Goal: Task Accomplishment & Management: Use online tool/utility

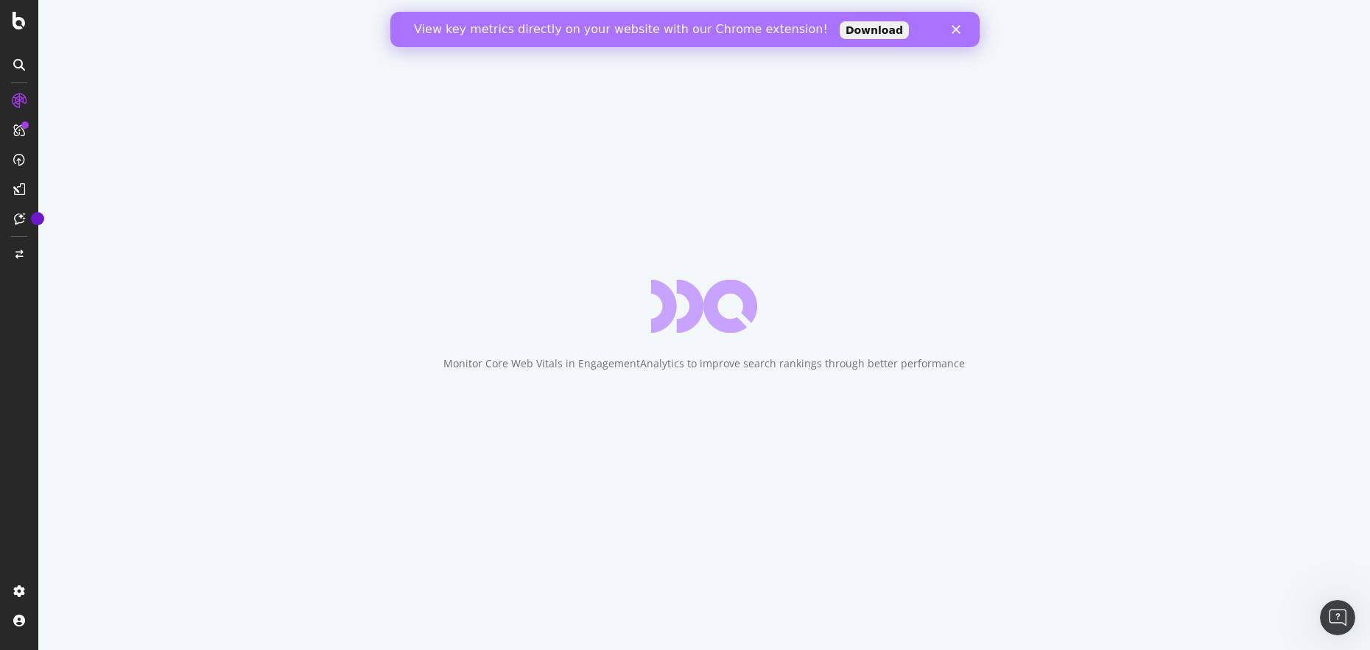
click at [954, 24] on div "View key metrics directly on your website with our Chrome extension! Download" at bounding box center [684, 30] width 589 height 24
click at [957, 30] on polygon "Close" at bounding box center [956, 29] width 9 height 9
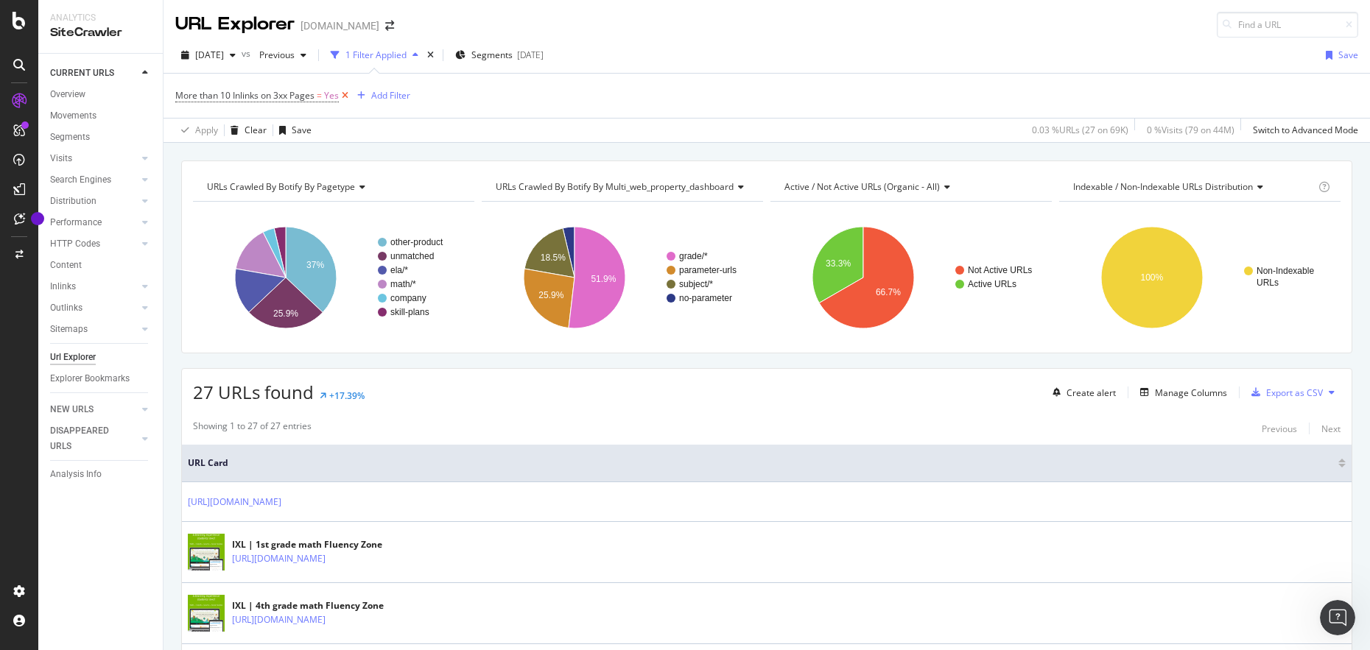
click at [348, 96] on icon at bounding box center [345, 95] width 13 height 15
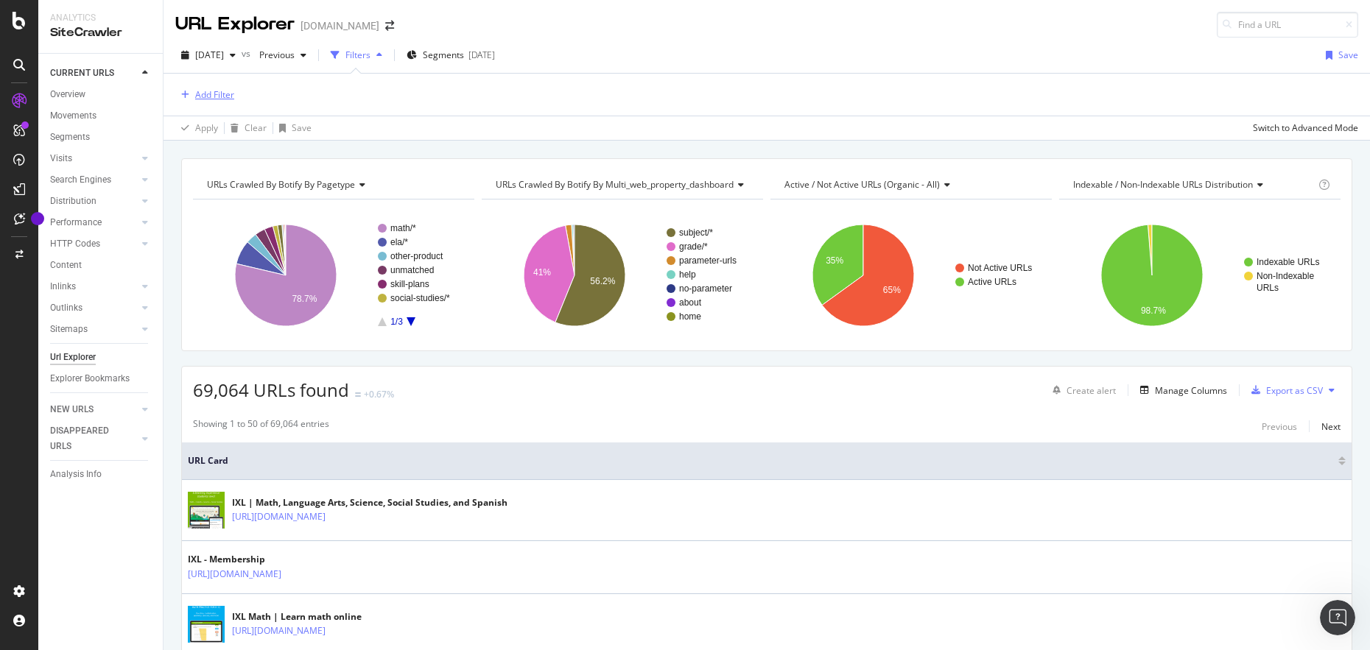
click at [218, 96] on div "Add Filter" at bounding box center [214, 94] width 39 height 13
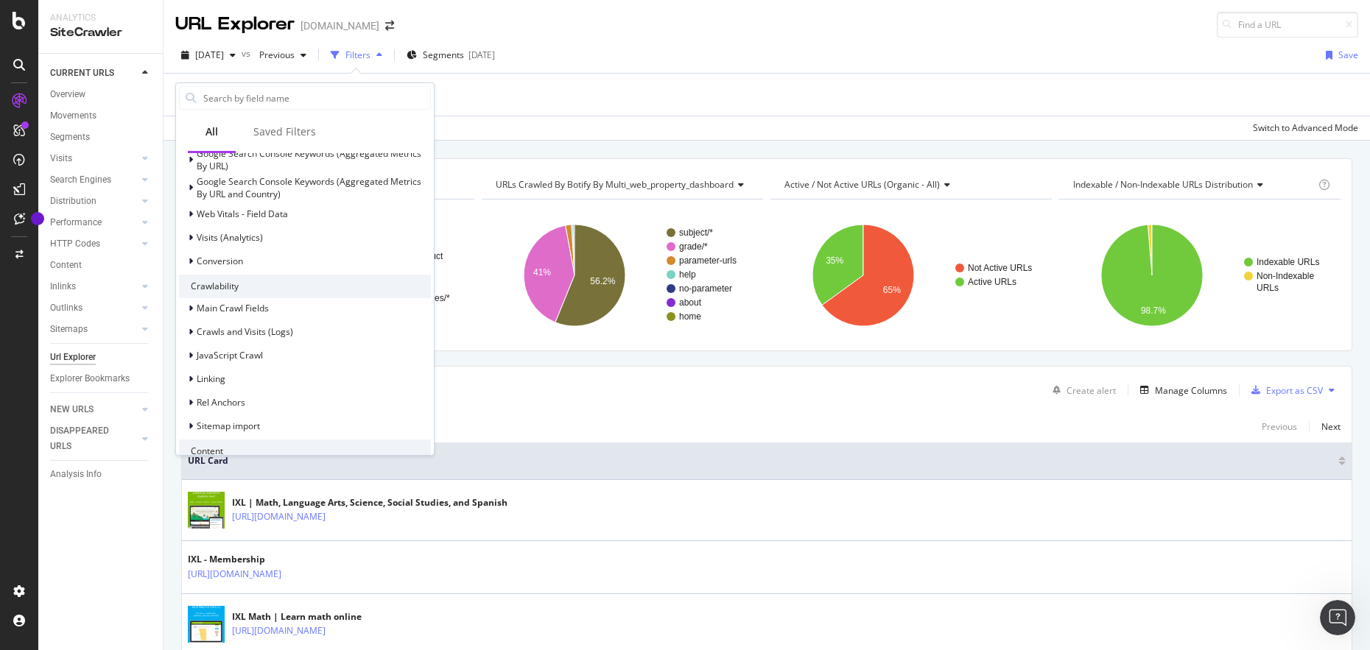
scroll to position [227, 0]
type input "htt"
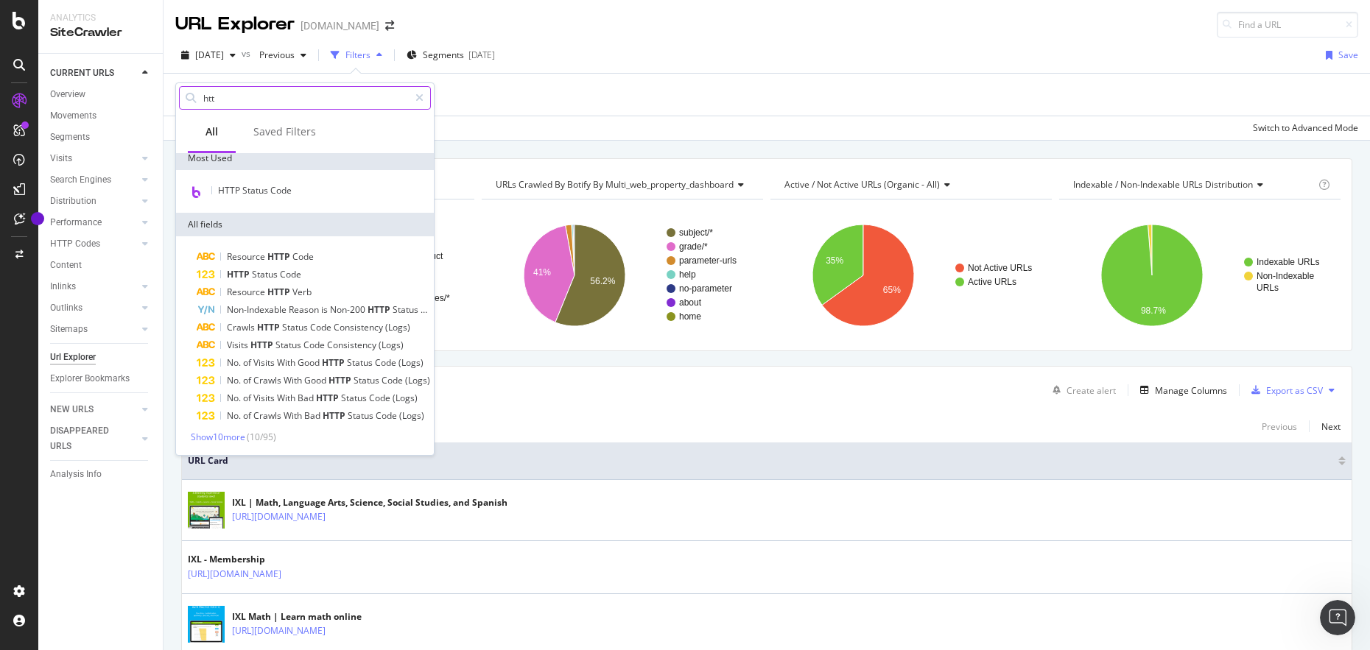
scroll to position [7, 0]
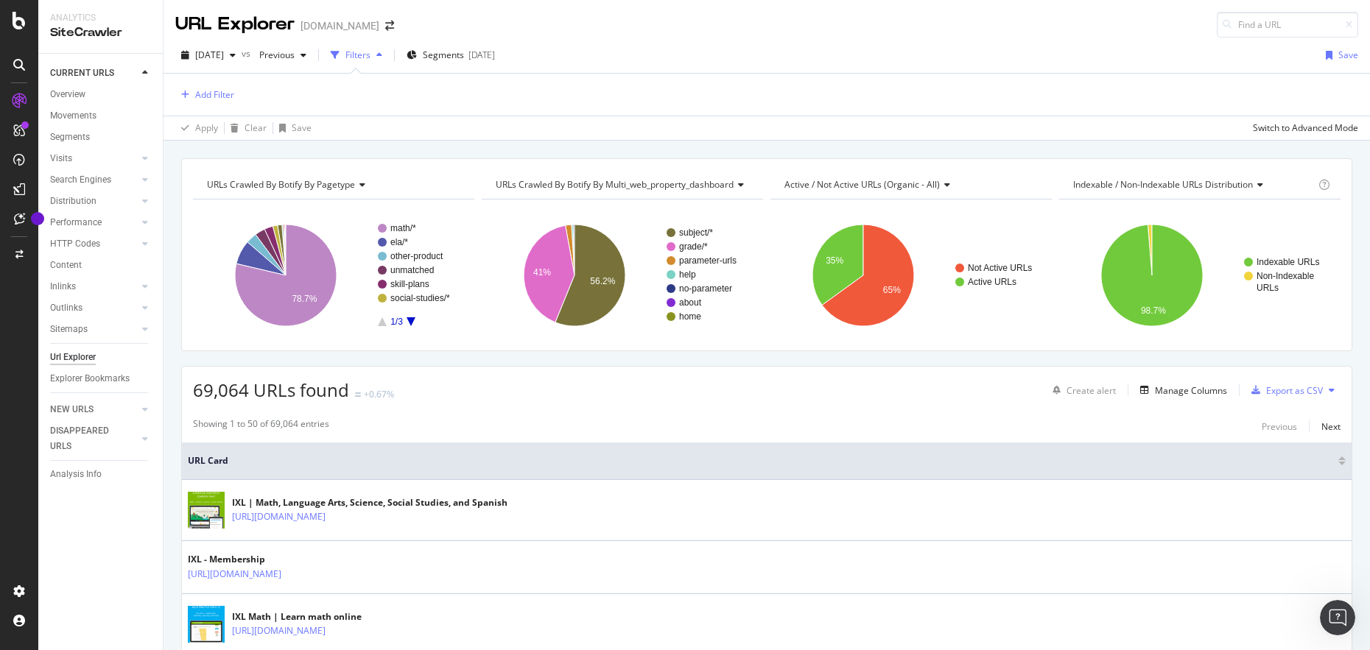
click at [581, 74] on div "Add Filter" at bounding box center [766, 95] width 1183 height 42
click at [208, 98] on div "Add Filter" at bounding box center [214, 94] width 39 height 13
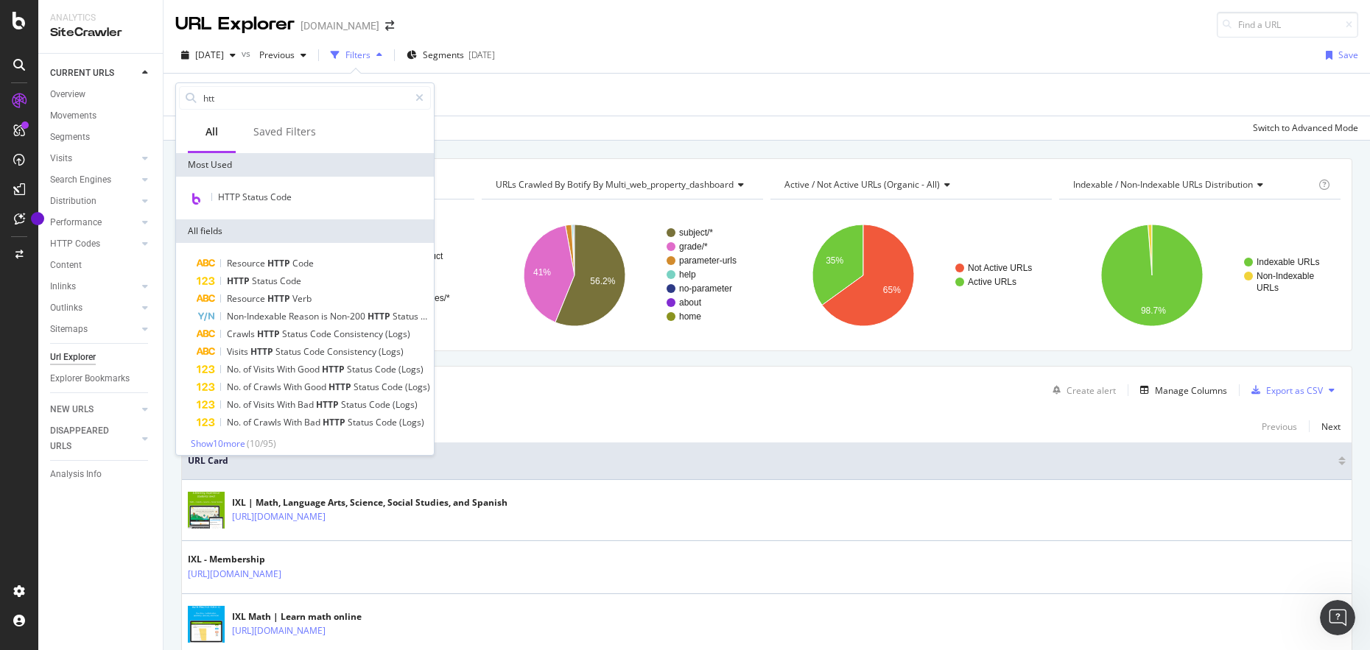
type input "[URL][DOMAIN_NAME]"
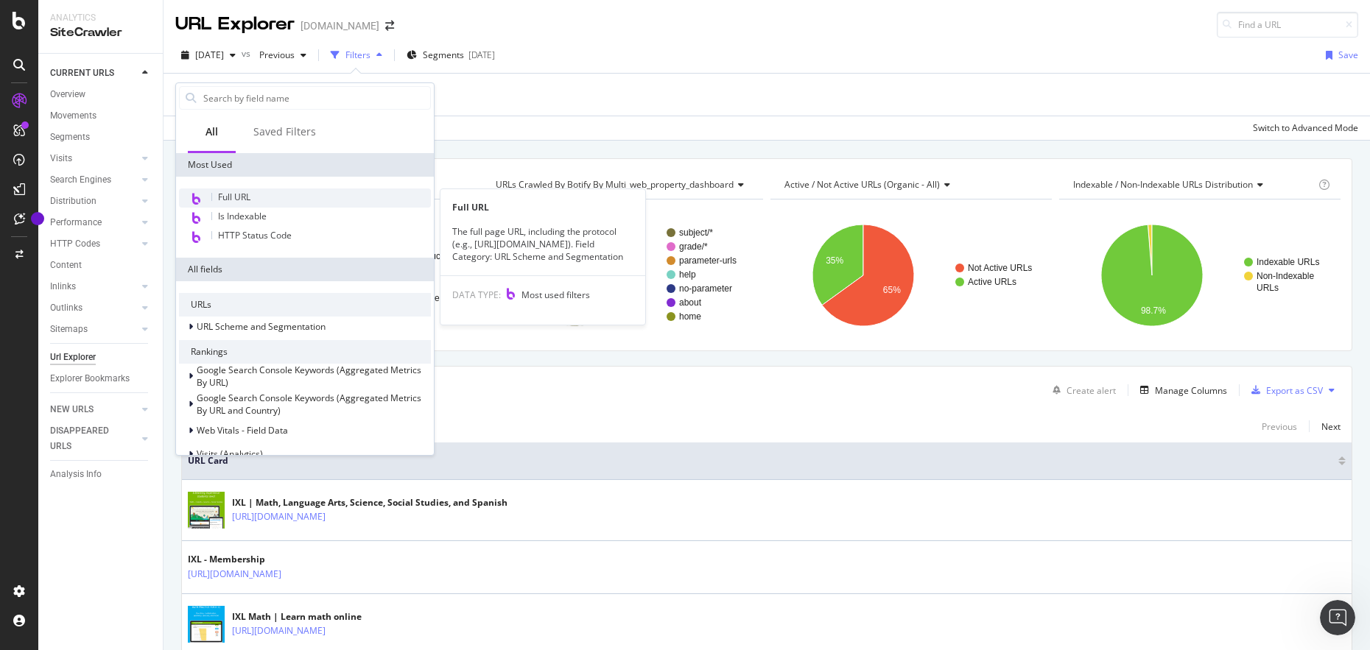
click at [223, 200] on span "Full URL" at bounding box center [234, 197] width 32 height 13
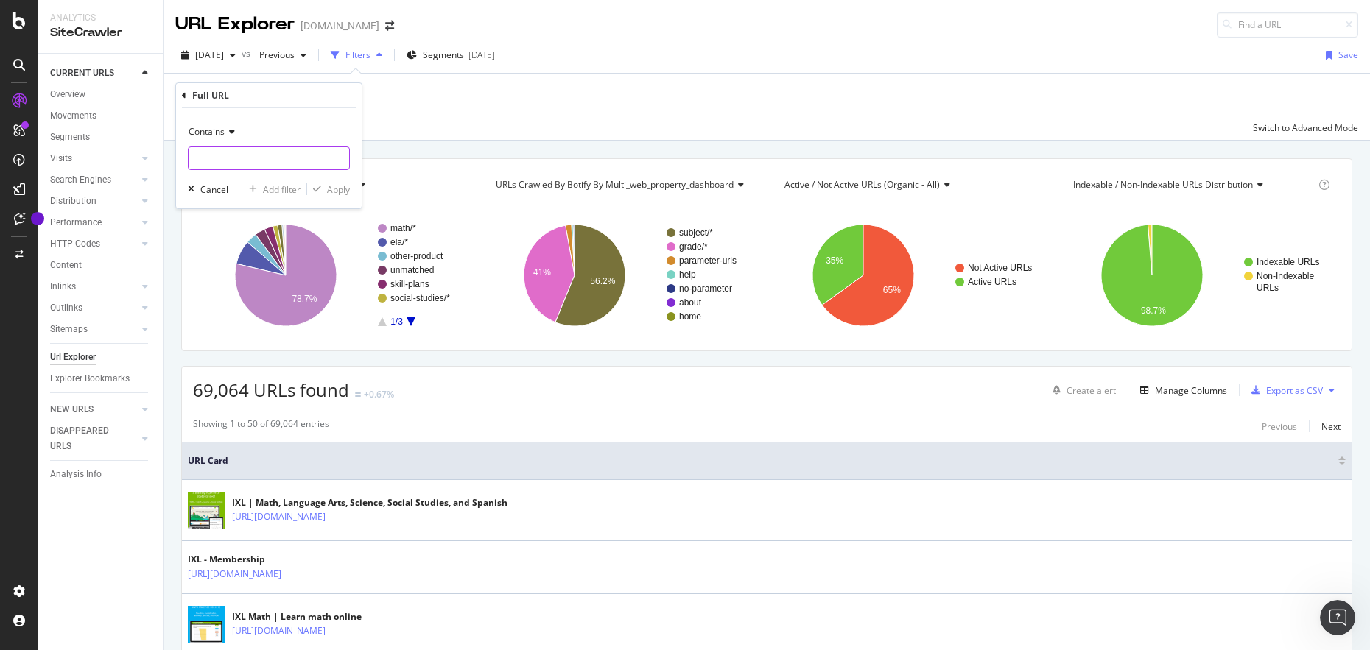
click at [222, 158] on input "text" at bounding box center [269, 159] width 161 height 24
paste input "[URL][DOMAIN_NAME]"
drag, startPoint x: 226, startPoint y: 158, endPoint x: 186, endPoint y: 159, distance: 40.5
click at [186, 159] on div "Contains [URL][DOMAIN_NAME] Cancel Add filter Apply" at bounding box center [269, 158] width 186 height 100
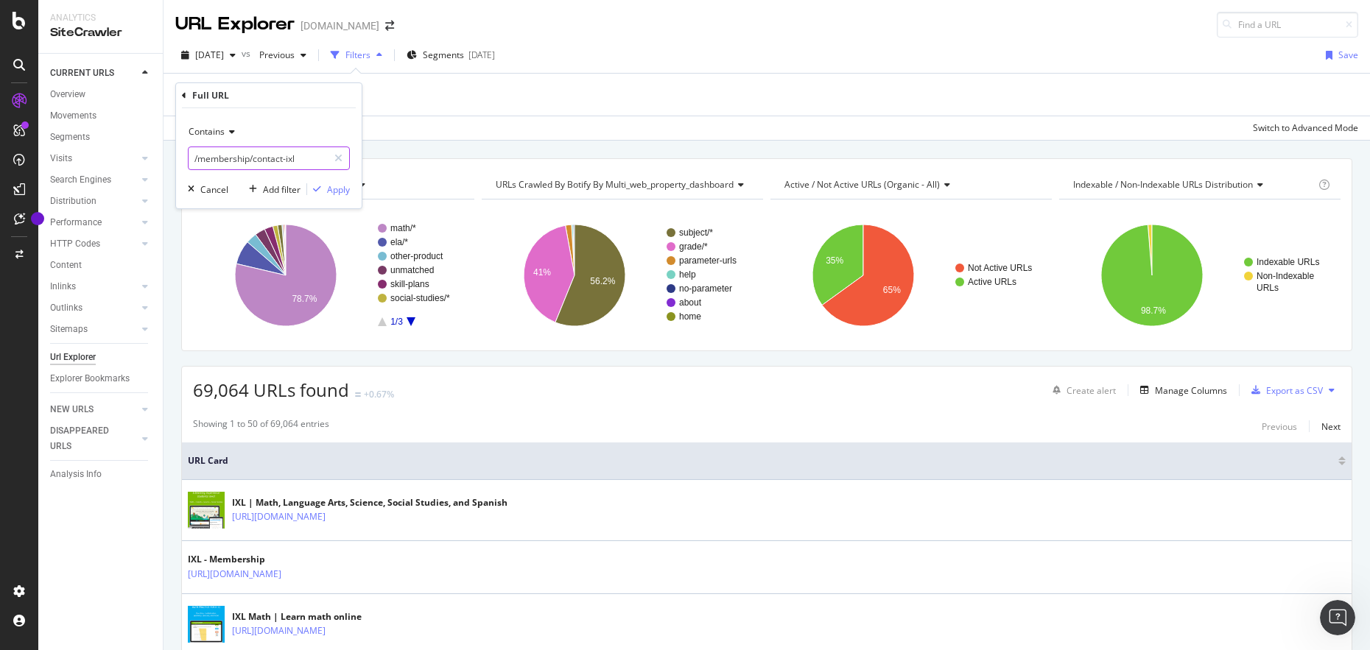
type input "/membership/contact-ixl"
click at [334, 193] on div "Apply" at bounding box center [338, 189] width 23 height 13
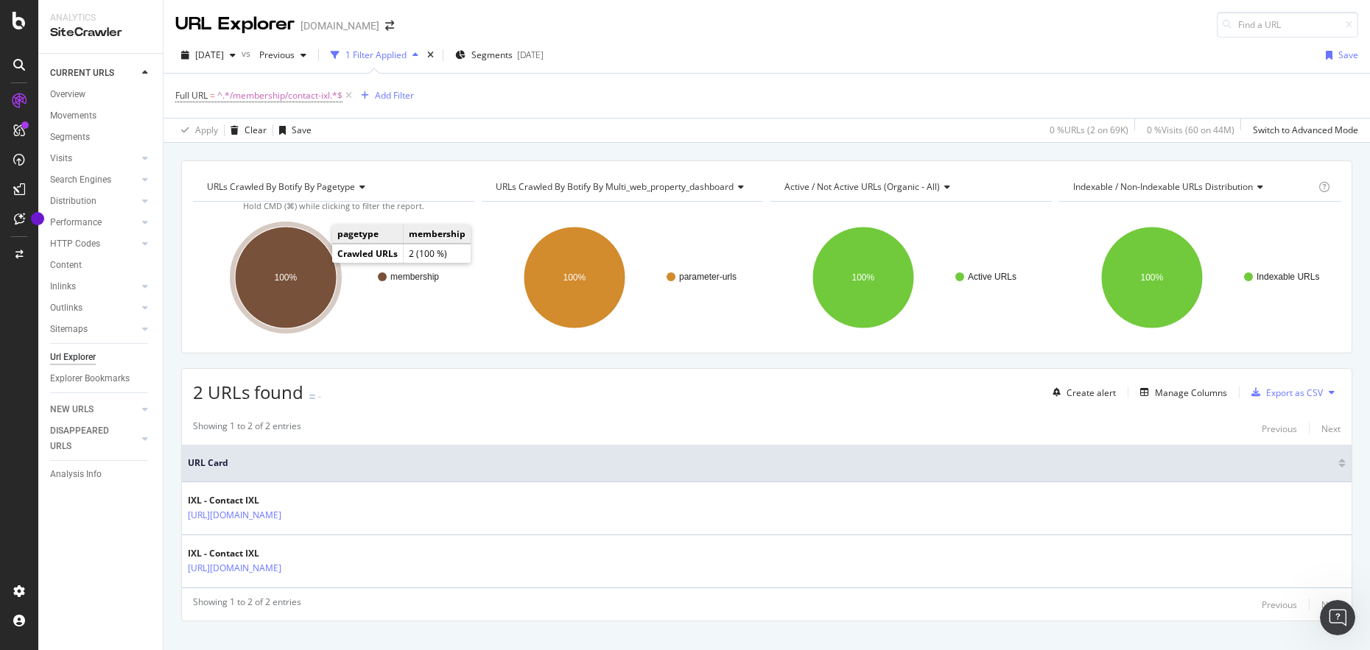
scroll to position [23, 0]
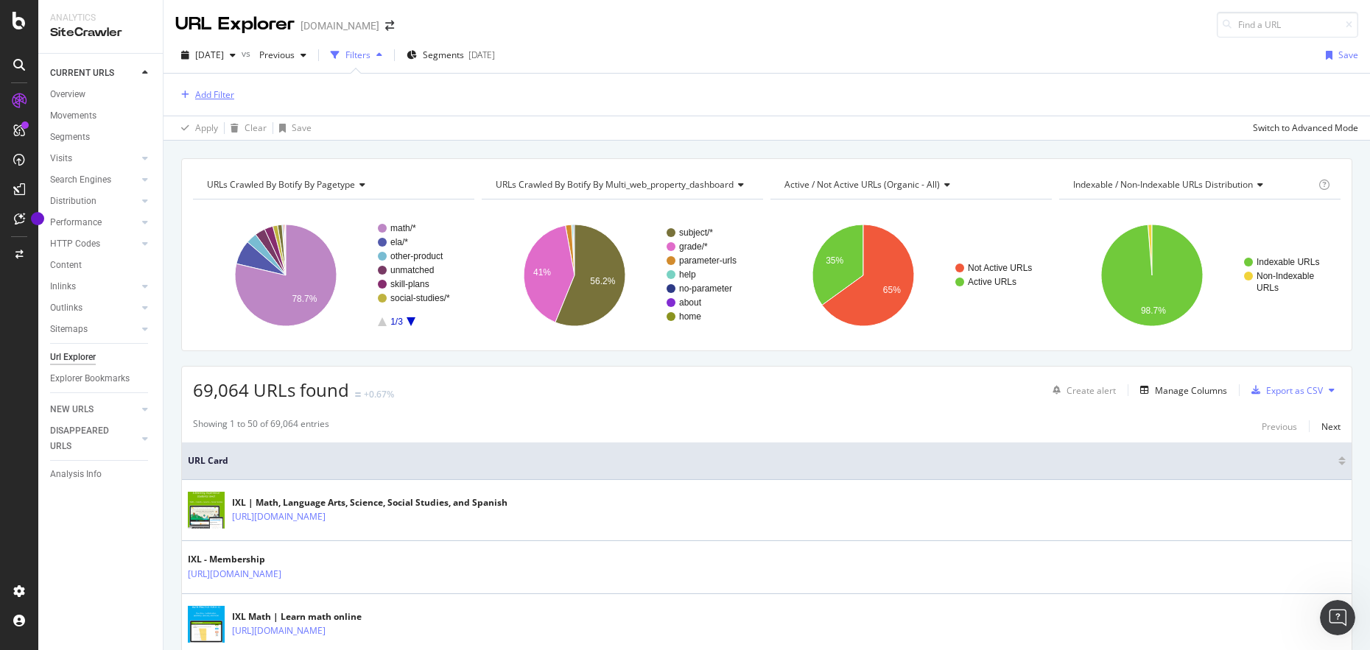
click at [221, 102] on div "Add Filter" at bounding box center [204, 95] width 59 height 16
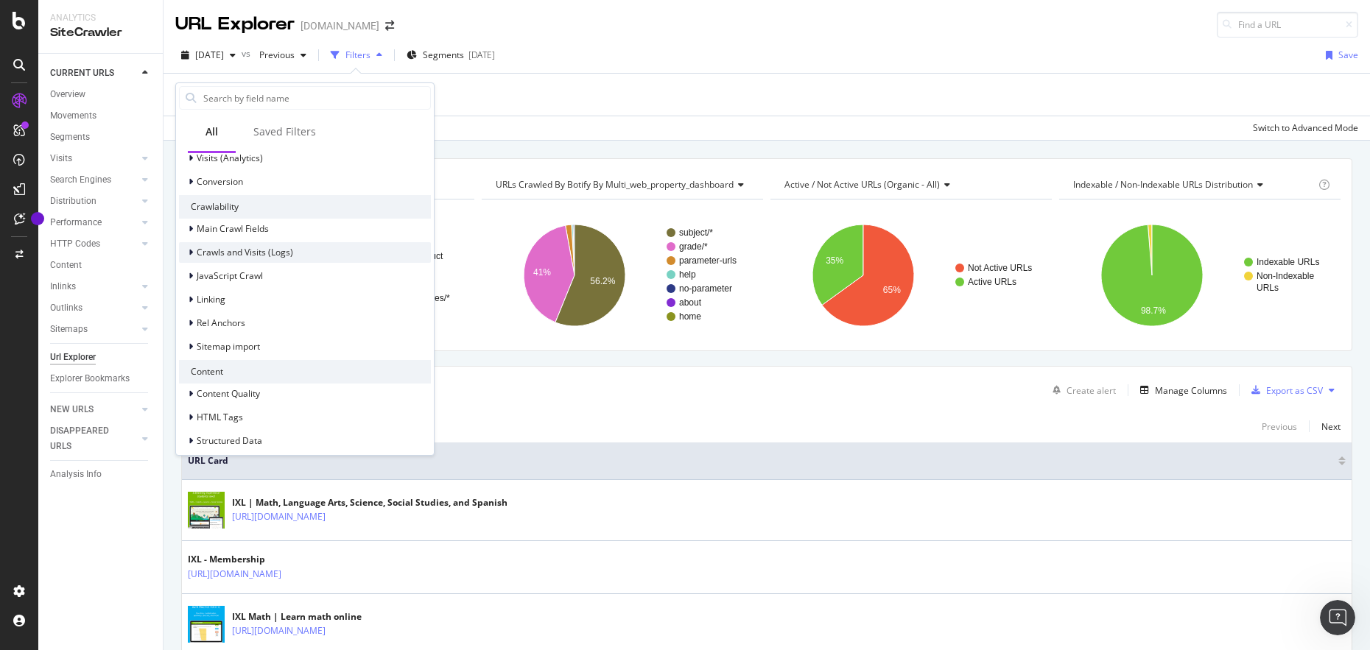
scroll to position [365, 0]
click at [238, 293] on div "Linking" at bounding box center [305, 296] width 252 height 21
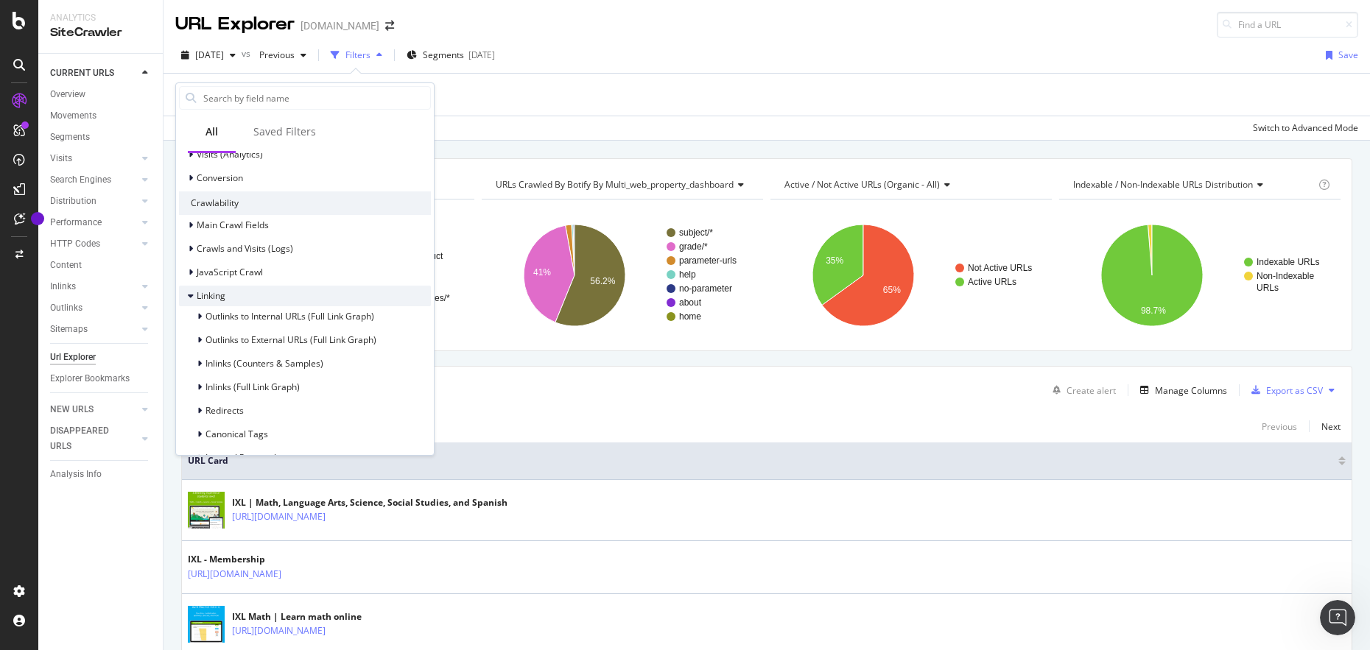
click at [238, 293] on div "Linking" at bounding box center [305, 296] width 252 height 21
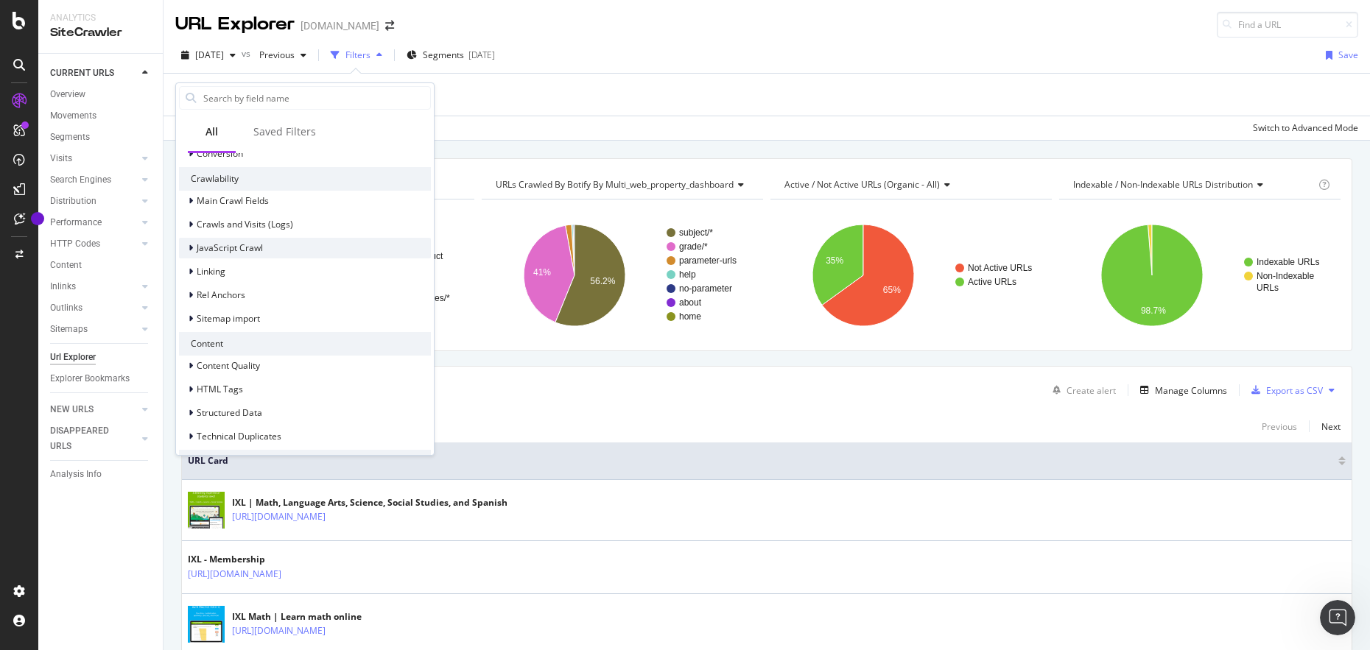
scroll to position [387, 0]
click at [1014, 60] on div "[DATE] vs Previous Filters Segments [DATE] Save" at bounding box center [767, 57] width 1207 height 29
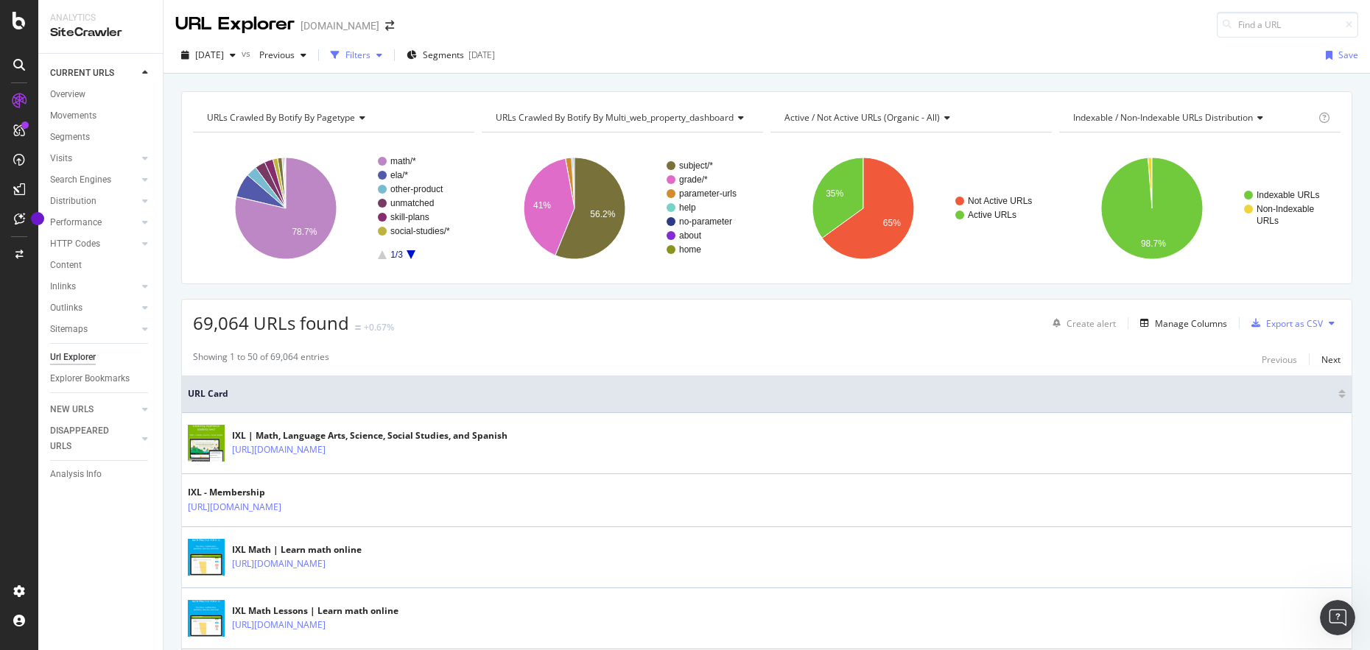
click at [371, 52] on div "Filters" at bounding box center [357, 55] width 25 height 13
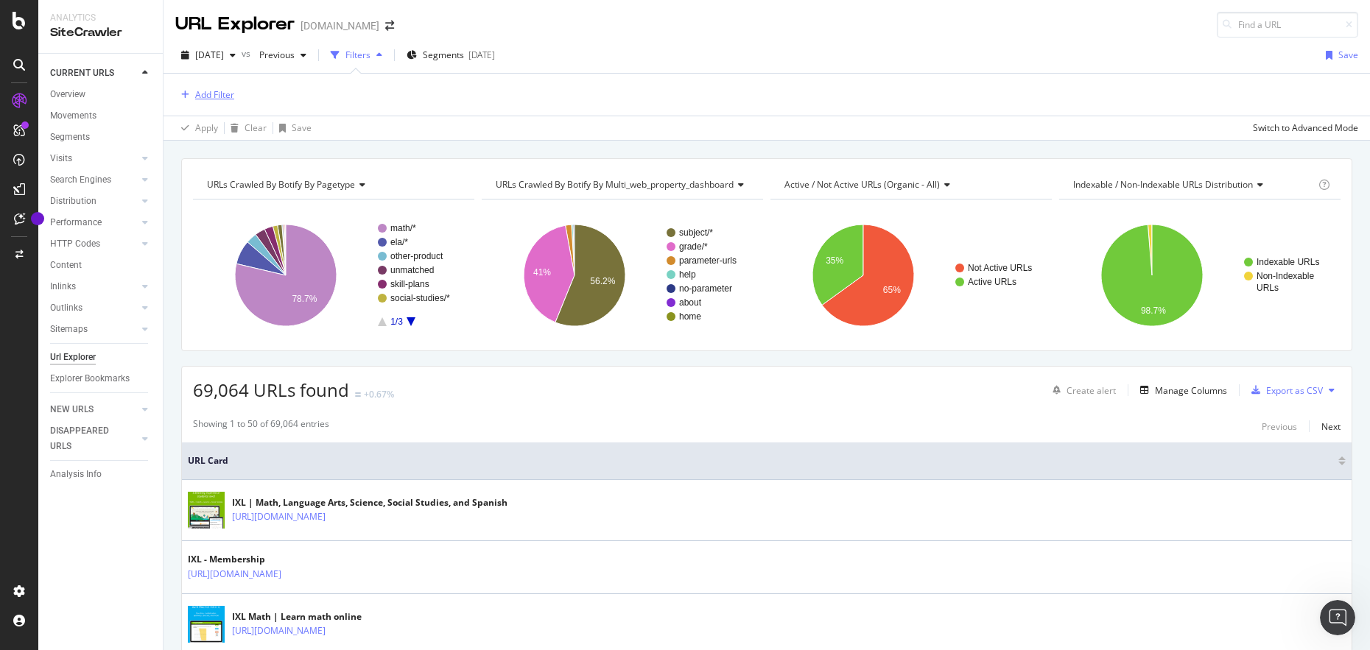
click at [215, 99] on div "Add Filter" at bounding box center [214, 94] width 39 height 13
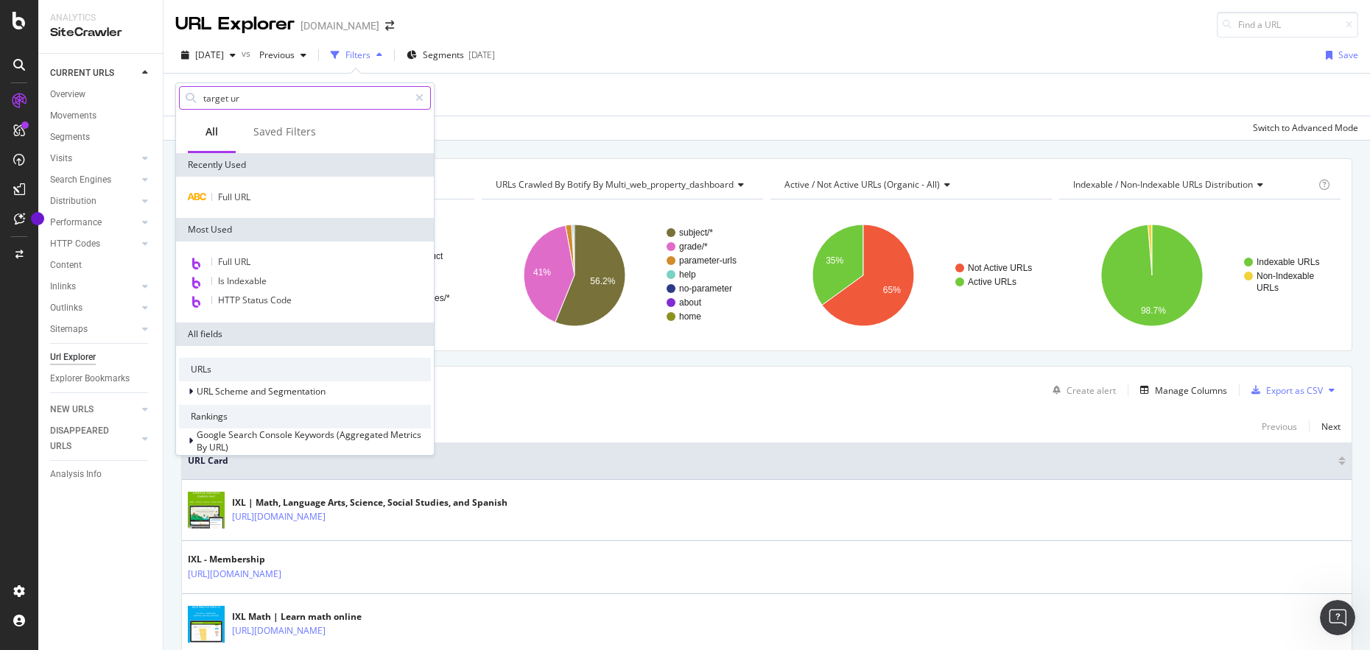
type input "target url"
